Goal: Task Accomplishment & Management: Manage account settings

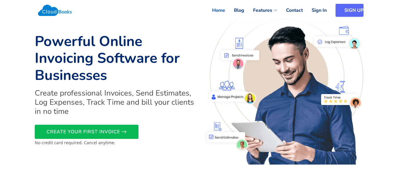
click at [351, 10] on link "SIGN UP" at bounding box center [350, 10] width 28 height 13
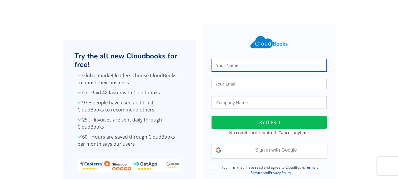
click at [229, 68] on input "text" at bounding box center [269, 65] width 115 height 13
type input "[PERSON_NAME]"
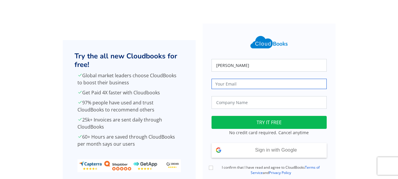
click at [236, 87] on input "email" at bounding box center [269, 84] width 115 height 10
type input "trueharvestfarm@gmail.com"
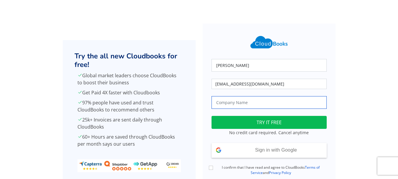
click at [238, 104] on input "text" at bounding box center [269, 102] width 115 height 13
type input "True Harvest Farms"
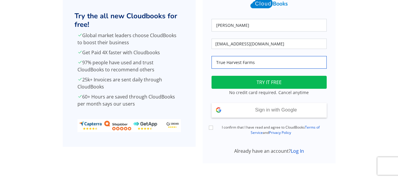
scroll to position [41, 0]
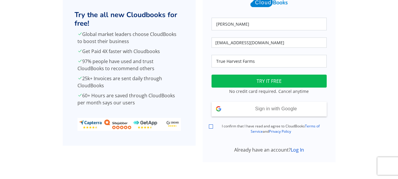
click at [212, 127] on input "I confirm that I have read and agree to CloudBooks Terms of Service and Privacy…" at bounding box center [211, 126] width 4 height 4
checkbox input "true"
click at [295, 151] on link "Log In" at bounding box center [297, 150] width 13 height 6
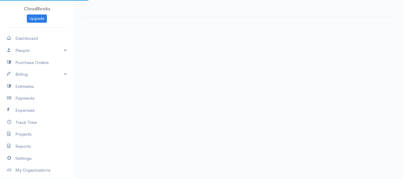
select select "365"
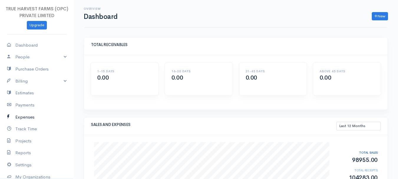
click at [20, 116] on link "Expenses" at bounding box center [37, 117] width 74 height 12
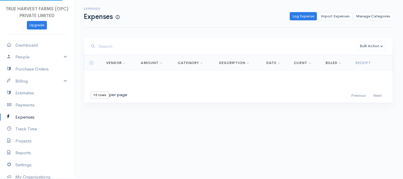
click at [20, 116] on link "Expenses" at bounding box center [37, 117] width 74 height 12
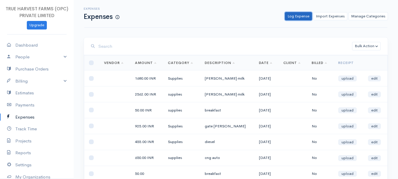
click at [298, 16] on link "Log Expense" at bounding box center [298, 16] width 27 height 9
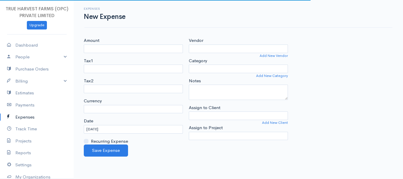
select select "INR"
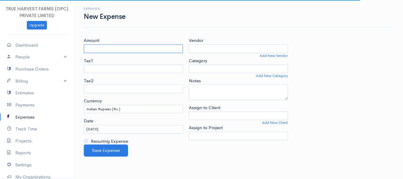
click at [88, 49] on input "Amount" at bounding box center [133, 49] width 99 height 9
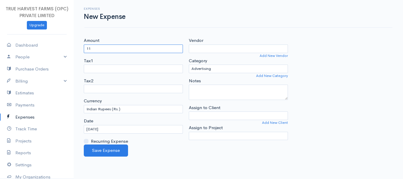
type input "1"
type input "1115"
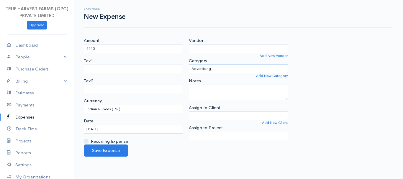
click at [207, 70] on select "Advertising Car & Truck Expenses Contractors Education Education and Training E…" at bounding box center [238, 69] width 99 height 9
click at [325, 58] on div "Amount 1115 Tax1 Tax2 Currency U.S. Dollars ($) Canadian Dollars ($) British Po…" at bounding box center [238, 90] width 315 height 107
click at [261, 76] on link "Add New Category" at bounding box center [272, 75] width 32 height 5
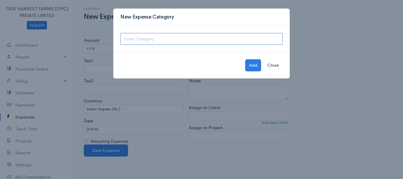
click at [141, 42] on input "text" at bounding box center [201, 39] width 162 height 12
type input "cow medicine"
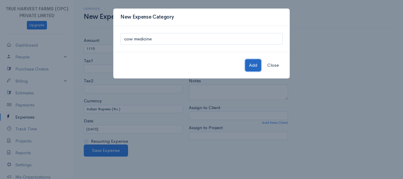
click at [251, 65] on button "Add" at bounding box center [253, 65] width 16 height 12
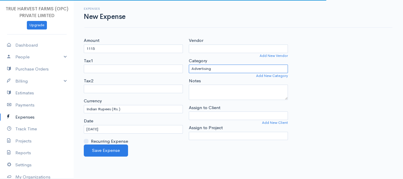
click at [205, 68] on select "Advertising Car & Truck Expenses Contractors Education Education and Training E…" at bounding box center [238, 69] width 99 height 9
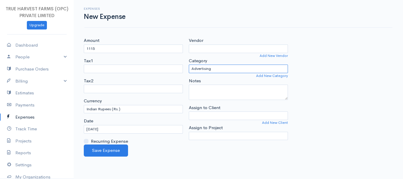
select select "cow medicine"
click at [189, 65] on select "Welding Utilities Travel Transport supplies Supplies Repairs Rent or Lease Prof…" at bounding box center [238, 69] width 99 height 9
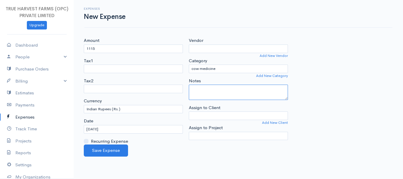
click at [194, 92] on textarea "Notes" at bounding box center [238, 92] width 99 height 15
type textarea "thanaila treatment"
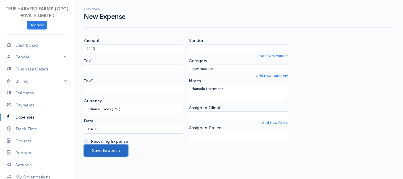
click at [104, 153] on button "Save Expense" at bounding box center [106, 151] width 44 height 12
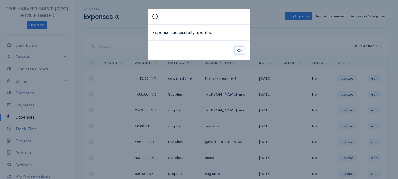
click at [239, 53] on button "Ok" at bounding box center [240, 50] width 10 height 9
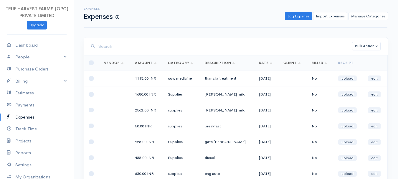
click at [255, 76] on td "[DATE]" at bounding box center [267, 78] width 24 height 16
click at [380, 80] on link "edit" at bounding box center [374, 78] width 13 height 6
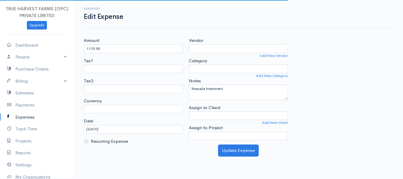
select select "INR"
select select
select select "cow medicine"
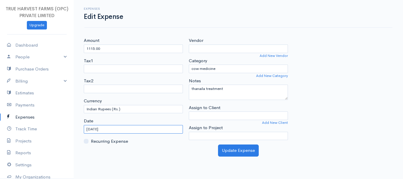
click at [90, 129] on input "[DATE]" at bounding box center [133, 129] width 99 height 9
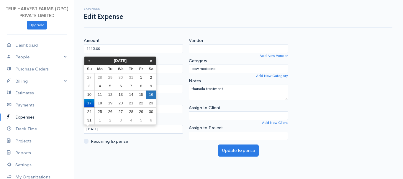
click at [149, 95] on td "16" at bounding box center [151, 94] width 10 height 9
type input "[DATE]"
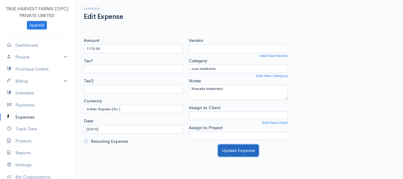
click at [232, 150] on button "Update Expense" at bounding box center [238, 151] width 41 height 12
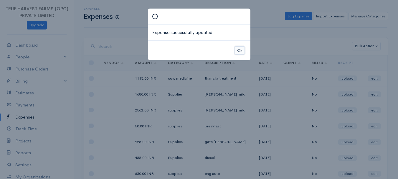
click at [240, 51] on button "Ok" at bounding box center [240, 50] width 10 height 9
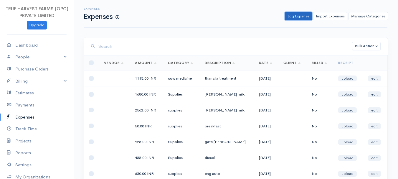
click at [303, 13] on link "Log Expense" at bounding box center [298, 16] width 27 height 9
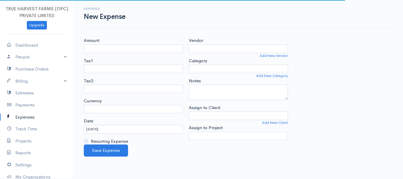
select select "INR"
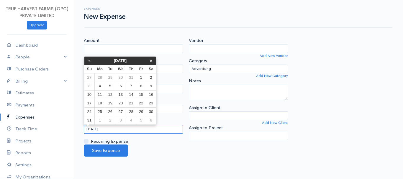
click at [89, 126] on body "TRUE HARVEST FARMS (OPC) PRIVATE LIMITED Upgrade Dashboard People Clients Vendo…" at bounding box center [201, 89] width 403 height 179
click at [153, 94] on td "16" at bounding box center [151, 94] width 10 height 9
type input "[DATE]"
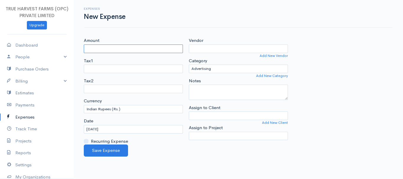
click at [94, 48] on input "Amount" at bounding box center [133, 49] width 99 height 9
type input "1030"
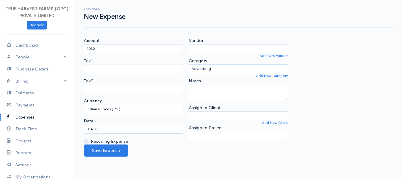
click at [207, 69] on select "Advertising Car & Truck Expenses Contractors cow medicine Education Education a…" at bounding box center [238, 69] width 99 height 9
select select "cow medicine"
click at [189, 65] on select "Advertising Car & Truck Expenses Contractors cow medicine Education Education a…" at bounding box center [238, 69] width 99 height 9
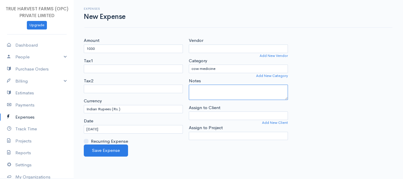
click at [198, 94] on textarea "Notes" at bounding box center [238, 92] width 99 height 15
type textarea "mineral mixture"
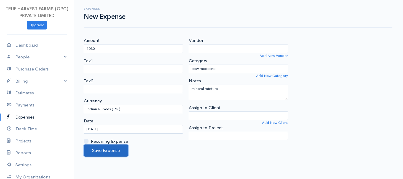
click at [118, 148] on button "Save Expense" at bounding box center [106, 151] width 44 height 12
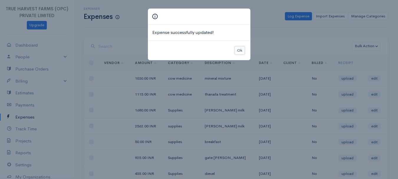
click at [241, 50] on button "Ok" at bounding box center [240, 50] width 10 height 9
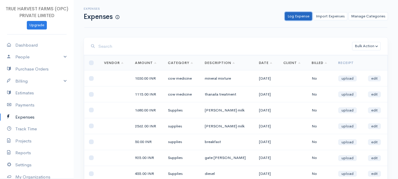
click at [301, 16] on link "Log Expense" at bounding box center [298, 16] width 27 height 9
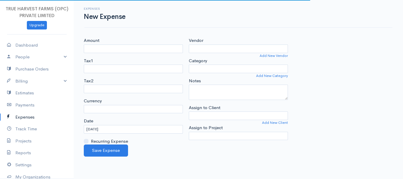
select select "INR"
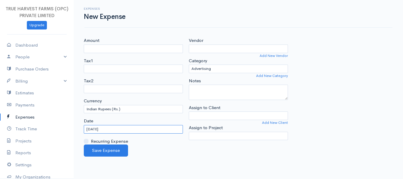
click at [89, 130] on input "[DATE]" at bounding box center [133, 129] width 99 height 9
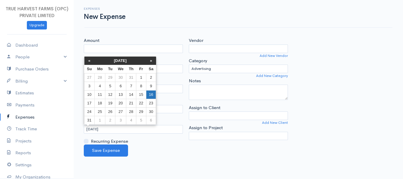
click at [152, 91] on td "16" at bounding box center [151, 94] width 10 height 9
type input "[DATE]"
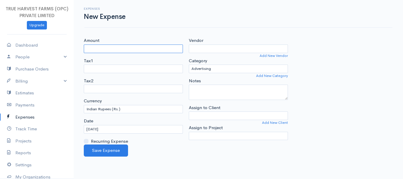
click at [94, 48] on input "Amount" at bounding box center [133, 49] width 99 height 9
type input "50"
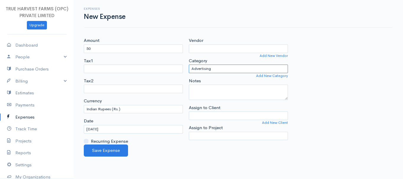
click at [206, 70] on select "Advertising Car & Truck Expenses Contractors cow medicine Education Education a…" at bounding box center [238, 69] width 99 height 9
select select "Supplies"
click at [189, 65] on select "Advertising Car & Truck Expenses Contractors cow medicine Education Education a…" at bounding box center [238, 69] width 99 height 9
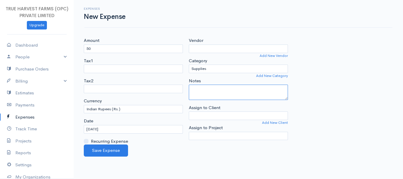
click at [199, 93] on textarea "Notes" at bounding box center [238, 92] width 99 height 15
type textarea "breakfast"
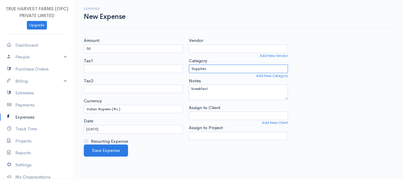
click at [205, 69] on select "Advertising Car & Truck Expenses Contractors cow medicine Education Education a…" at bounding box center [238, 69] width 99 height 9
select select "Employee Benefits"
click at [189, 65] on select "Advertising Car & Truck Expenses Contractors cow medicine Education Education a…" at bounding box center [238, 69] width 99 height 9
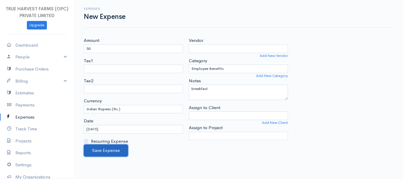
click at [116, 153] on button "Save Expense" at bounding box center [106, 151] width 44 height 12
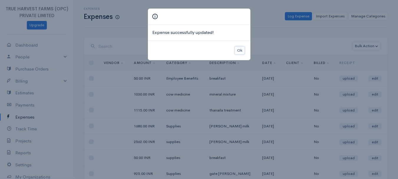
click at [238, 49] on button "Ok" at bounding box center [240, 50] width 10 height 9
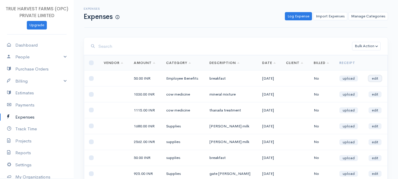
click at [375, 77] on link "edit" at bounding box center [375, 78] width 13 height 6
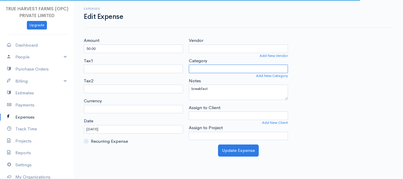
click at [201, 70] on select "Category" at bounding box center [238, 69] width 99 height 9
click at [208, 68] on select "Category" at bounding box center [238, 69] width 99 height 9
select select "Employee Benefits"
select select "INR"
select select
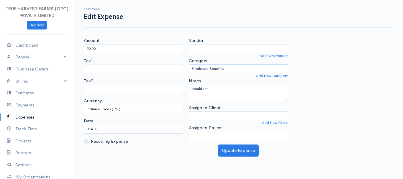
click at [217, 68] on select "Advertising Car & Truck Expenses Contractors cow medicine Education Education a…" at bounding box center [238, 69] width 99 height 9
select select "Supplies"
click at [189, 65] on select "Advertising Car & Truck Expenses Contractors cow medicine Education Education a…" at bounding box center [238, 69] width 99 height 9
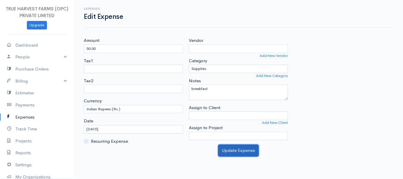
click at [234, 153] on button "Update Expense" at bounding box center [238, 151] width 41 height 12
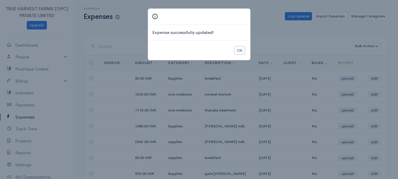
click at [239, 51] on button "Ok" at bounding box center [240, 50] width 10 height 9
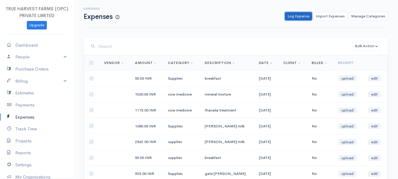
click at [298, 16] on link "Log Expense" at bounding box center [298, 16] width 27 height 9
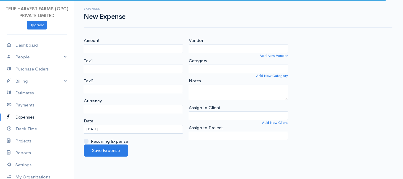
select select "INR"
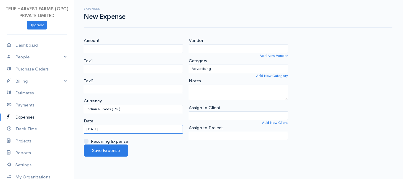
click at [88, 129] on input "[DATE]" at bounding box center [133, 129] width 99 height 9
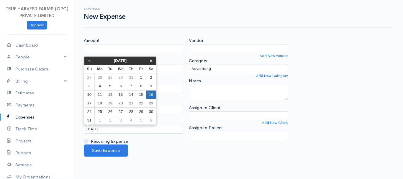
click at [152, 92] on td "16" at bounding box center [151, 94] width 10 height 9
type input "[DATE]"
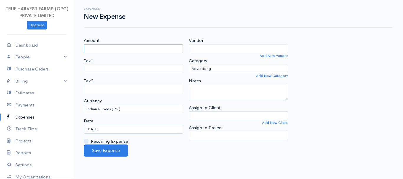
click at [91, 48] on input "Amount" at bounding box center [133, 49] width 99 height 9
type input "455"
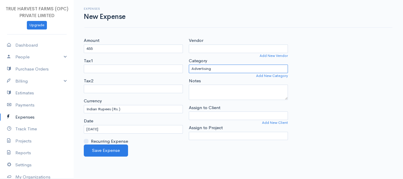
click at [208, 69] on select "Advertising Car & Truck Expenses Contractors cow medicine Education Education a…" at bounding box center [238, 69] width 99 height 9
select select "supplies"
click at [189, 65] on select "Advertising Car & Truck Expenses Contractors cow medicine Education Education a…" at bounding box center [238, 69] width 99 height 9
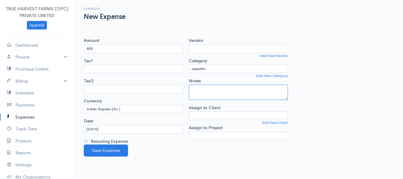
click at [194, 92] on textarea "Notes" at bounding box center [238, 92] width 99 height 15
type textarea "diesel"
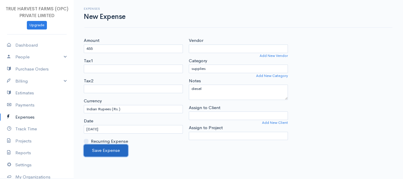
click at [109, 151] on button "Save Expense" at bounding box center [106, 151] width 44 height 12
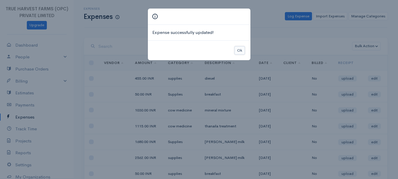
click at [242, 50] on button "Ok" at bounding box center [240, 50] width 10 height 9
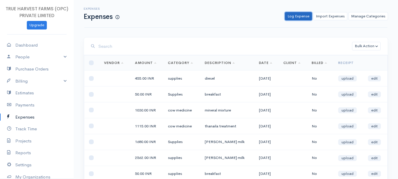
click at [297, 17] on link "Log Expense" at bounding box center [298, 16] width 27 height 9
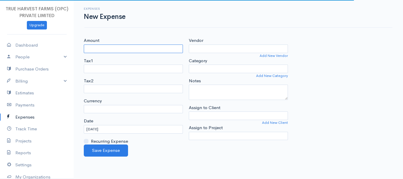
click at [92, 49] on input "Amount" at bounding box center [133, 49] width 99 height 9
type input "360"
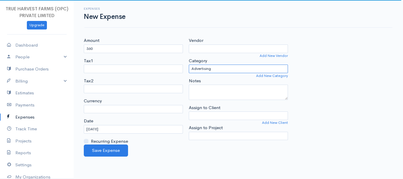
click at [204, 67] on select "Advertising Car & Truck Expenses Contractors cow medicine Education Education a…" at bounding box center [238, 69] width 99 height 9
select select "INR"
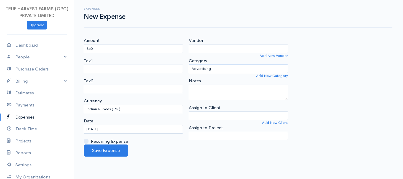
select select "Supplies"
click at [189, 65] on select "Advertising Car & Truck Expenses Contractors cow medicine Education Education a…" at bounding box center [238, 69] width 99 height 9
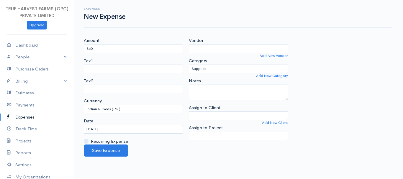
click at [194, 94] on textarea "Notes" at bounding box center [238, 92] width 99 height 15
type textarea "nirma 6kg"
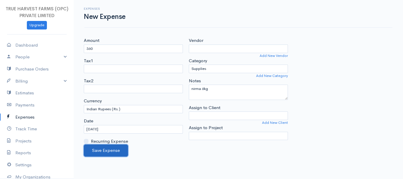
click at [103, 149] on button "Save Expense" at bounding box center [106, 151] width 44 height 12
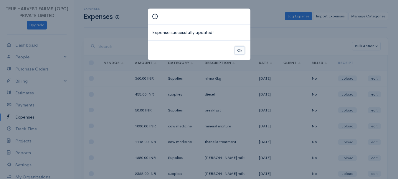
click at [242, 50] on button "Ok" at bounding box center [240, 50] width 10 height 9
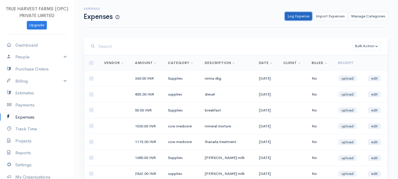
click at [295, 16] on link "Log Expense" at bounding box center [298, 16] width 27 height 9
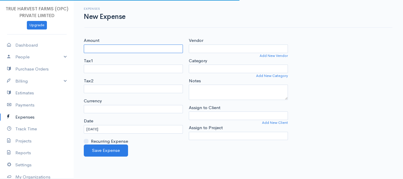
click at [89, 50] on input "Amount" at bounding box center [133, 49] width 99 height 9
type input "20"
select select "INR"
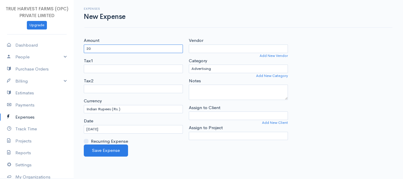
type input "20"
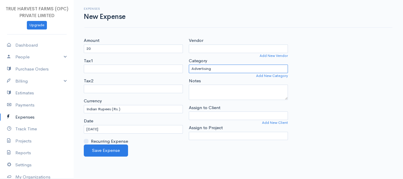
click at [207, 70] on select "Advertising Car & Truck Expenses Contractors cow medicine Education Education a…" at bounding box center [238, 69] width 99 height 9
click at [324, 84] on div "Amount 20 Tax1 Tax2 Currency U.S. Dollars ($) Canadian Dollars ($) British Poun…" at bounding box center [238, 90] width 315 height 107
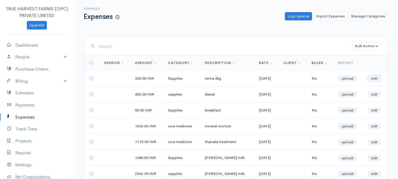
click at [374, 77] on link "edit" at bounding box center [374, 78] width 13 height 6
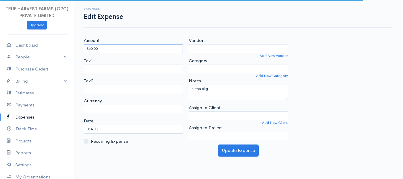
click at [103, 50] on input "360.00" at bounding box center [133, 49] width 99 height 9
type input "36"
select select "INR"
type input "3"
select select
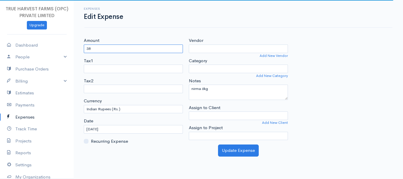
type input "380"
select select "Supplies"
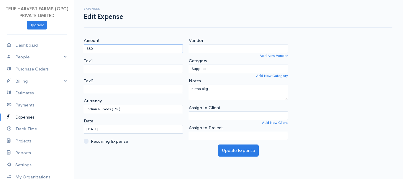
type input "380"
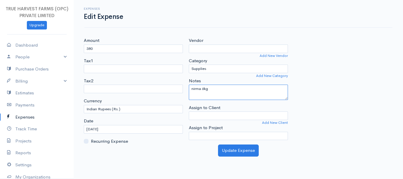
click at [211, 89] on textarea "nirma 6kg" at bounding box center [238, 92] width 99 height 15
type textarea "nirma 6kg +scotch brite"
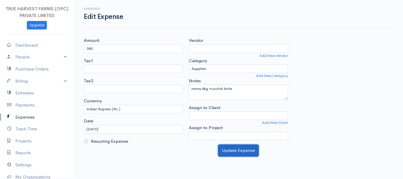
click at [240, 149] on button "Update Expense" at bounding box center [238, 151] width 41 height 12
click at [230, 153] on button "Update Expense" at bounding box center [238, 151] width 41 height 12
click at [242, 151] on button "Update Expense" at bounding box center [238, 151] width 41 height 12
click at [241, 147] on button "Update Expense" at bounding box center [238, 151] width 41 height 12
click at [236, 150] on button "Update Expense" at bounding box center [238, 151] width 41 height 12
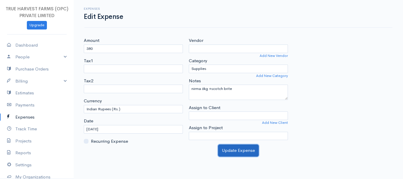
click at [242, 148] on button "Update Expense" at bounding box center [238, 151] width 41 height 12
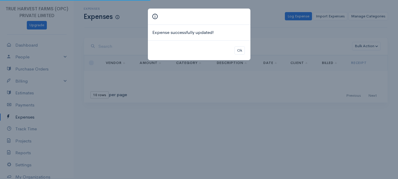
select select "365"
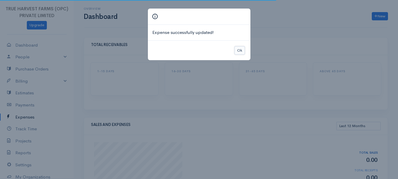
click at [240, 47] on button "Ok" at bounding box center [240, 50] width 10 height 9
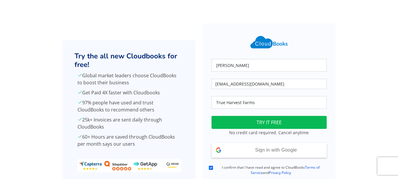
scroll to position [41, 0]
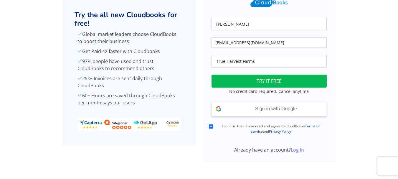
click at [298, 150] on link "Log In" at bounding box center [297, 150] width 13 height 6
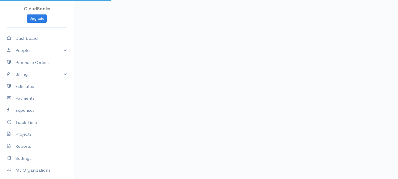
select select "365"
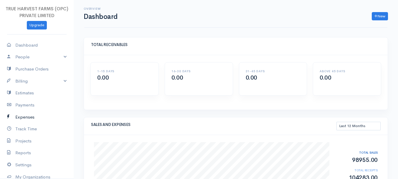
click at [32, 115] on link "Expenses" at bounding box center [37, 117] width 74 height 12
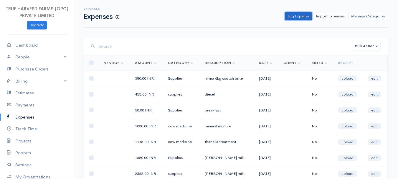
click at [308, 15] on link "Log Expense" at bounding box center [298, 16] width 27 height 9
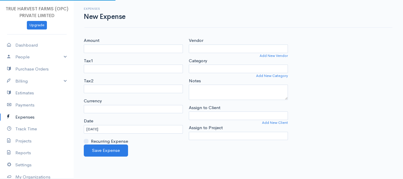
select select "INR"
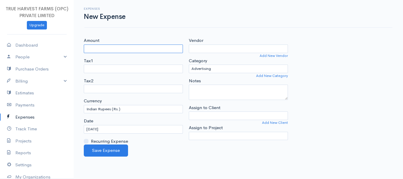
click at [94, 49] on input "Amount" at bounding box center [133, 49] width 99 height 9
type input "50"
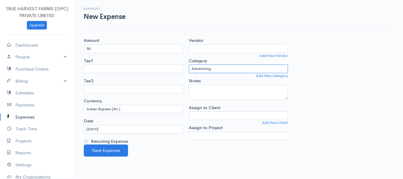
click at [211, 68] on select "Advertising Car & Truck Expenses Contractors cow medicine Education Education a…" at bounding box center [238, 69] width 99 height 9
select select "Supplies"
click at [189, 65] on select "Advertising Car & Truck Expenses Contractors cow medicine Education Education a…" at bounding box center [238, 69] width 99 height 9
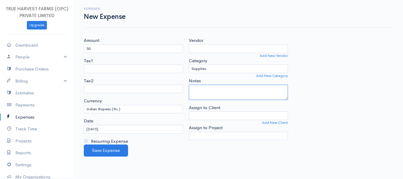
click at [202, 95] on textarea "Notes" at bounding box center [238, 92] width 99 height 15
type textarea "breakfast"
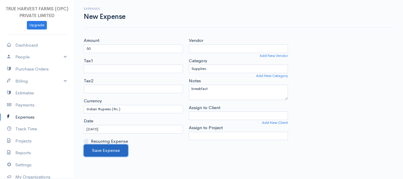
click at [114, 150] on button "Save Expense" at bounding box center [106, 151] width 44 height 12
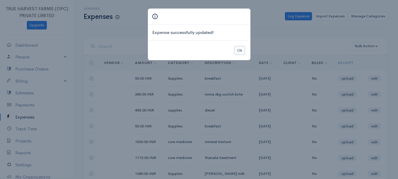
click at [239, 50] on button "Ok" at bounding box center [240, 50] width 10 height 9
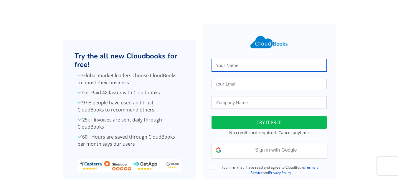
click at [220, 68] on input "text" at bounding box center [269, 65] width 115 height 13
type input "Abhishek Singh"
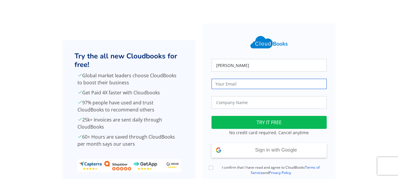
click at [241, 83] on input "email" at bounding box center [269, 84] width 115 height 10
type input "trueharvestfarm@gmail.com"
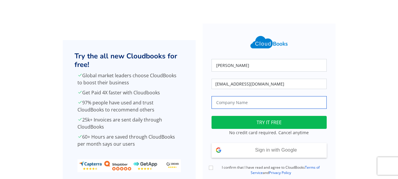
click at [253, 101] on input "text" at bounding box center [269, 102] width 115 height 13
type input "True Harvest Farms"
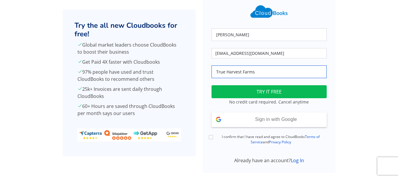
scroll to position [31, 0]
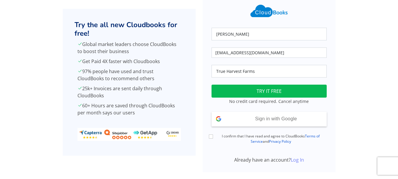
click at [294, 160] on link "Log In" at bounding box center [297, 160] width 13 height 6
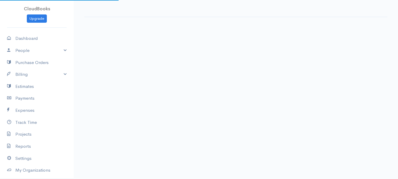
select select "365"
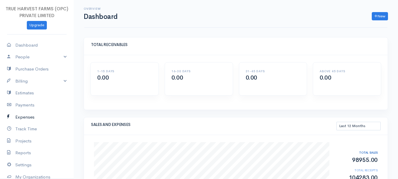
click at [29, 116] on link "Expenses" at bounding box center [37, 117] width 74 height 12
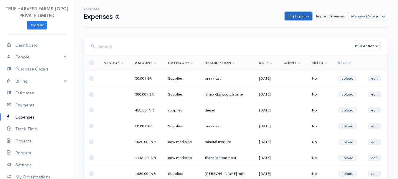
click at [306, 16] on link "Log Expense" at bounding box center [298, 16] width 27 height 9
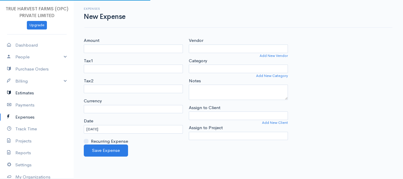
select select "INR"
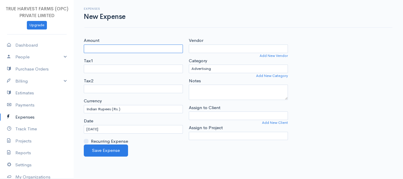
click at [99, 47] on input "Amount" at bounding box center [133, 49] width 99 height 9
type input "300"
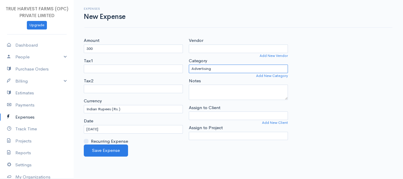
click at [206, 70] on select "Advertising Car & Truck Expenses Contractors cow medicine Education Education a…" at bounding box center [238, 69] width 99 height 9
select select "medicine"
click at [189, 65] on select "Advertising Car & Truck Expenses Contractors cow medicine Education Education a…" at bounding box center [238, 69] width 99 height 9
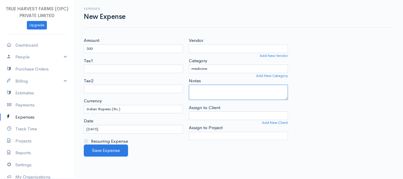
click at [199, 88] on textarea "Notes" at bounding box center [238, 92] width 99 height 15
type textarea "[PERSON_NAME] xray"
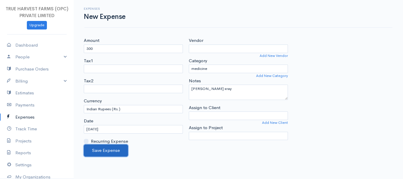
click at [109, 152] on button "Save Expense" at bounding box center [106, 151] width 44 height 12
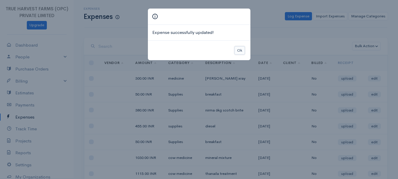
click at [237, 48] on button "Ok" at bounding box center [240, 50] width 10 height 9
